Goal: Navigation & Orientation: Find specific page/section

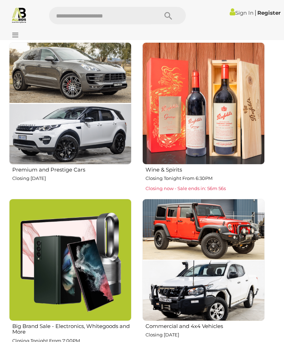
scroll to position [299, 0]
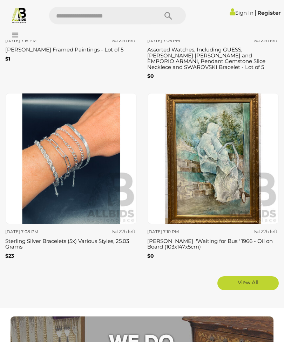
scroll to position [2113, 0]
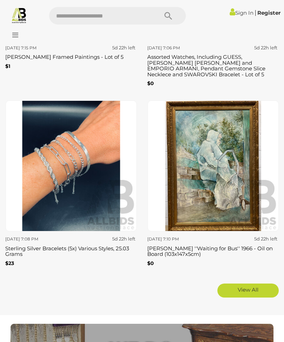
click at [16, 21] on img at bounding box center [19, 15] width 16 height 16
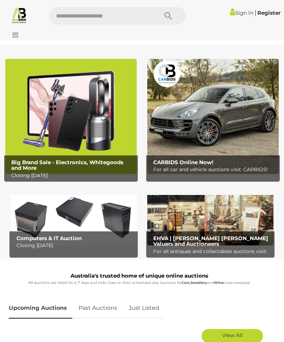
click at [15, 32] on icon at bounding box center [13, 35] width 9 height 7
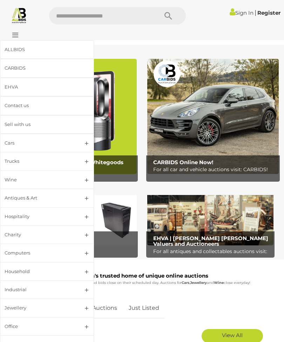
click at [88, 235] on link "Charity" at bounding box center [47, 234] width 94 height 19
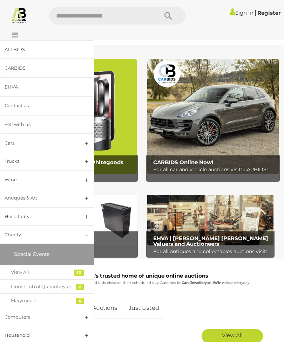
click at [28, 274] on div "View All" at bounding box center [42, 272] width 62 height 8
